Goal: Information Seeking & Learning: Find contact information

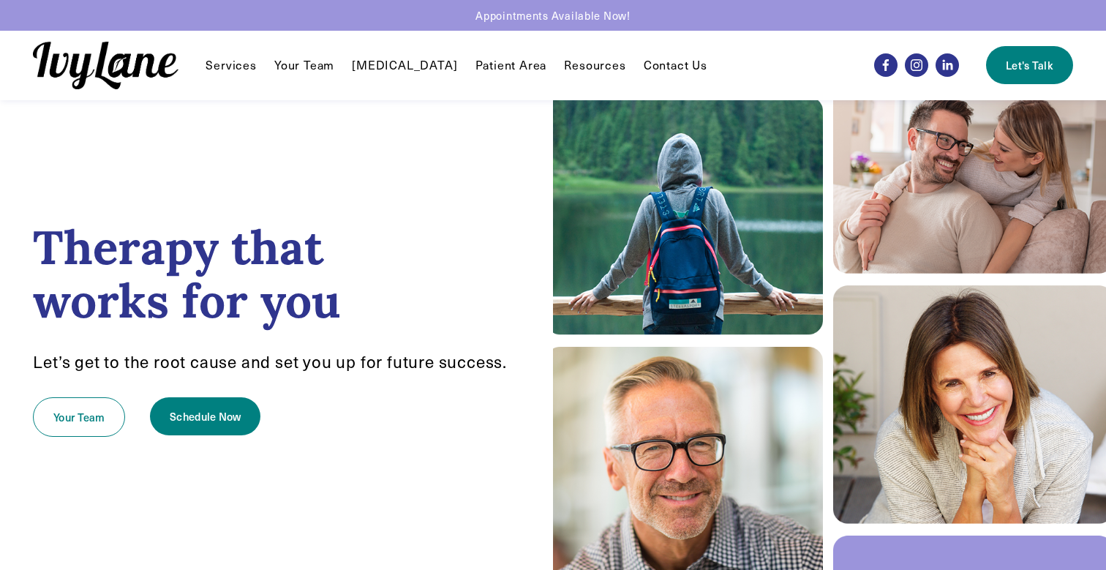
click at [643, 72] on link "Contact Us" at bounding box center [675, 65] width 64 height 18
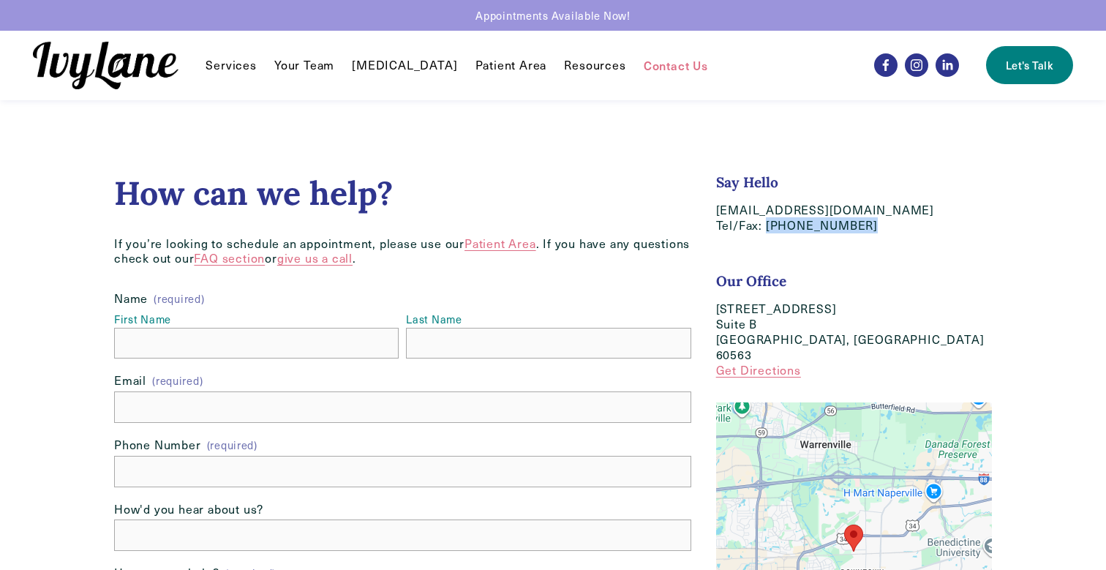
drag, startPoint x: 852, startPoint y: 227, endPoint x: 766, endPoint y: 225, distance: 85.6
click at [766, 225] on p "[EMAIL_ADDRESS][DOMAIN_NAME] Tel/Fax: [PHONE_NUMBER]" at bounding box center [854, 218] width 276 height 31
copy p "[PHONE_NUMBER]"
